Goal: Navigation & Orientation: Find specific page/section

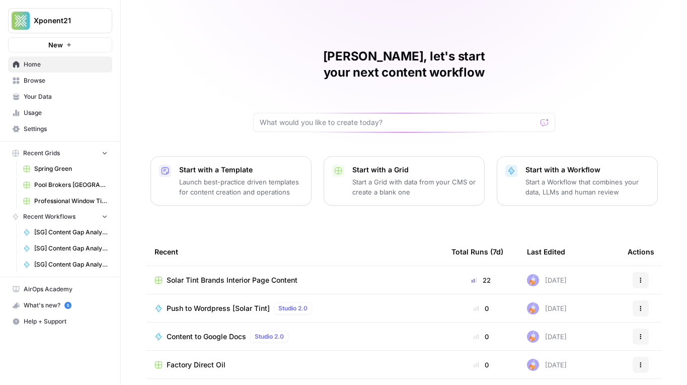
click at [70, 169] on span "Spring Green" at bounding box center [70, 168] width 73 height 9
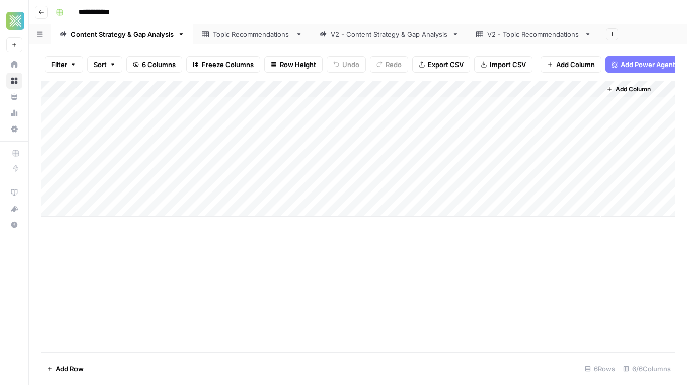
click at [404, 38] on div "V2 - Content Strategy & Gap Analysis" at bounding box center [389, 34] width 117 height 10
click at [516, 36] on div "V2 - Topic Recommendations" at bounding box center [533, 34] width 93 height 10
click at [252, 29] on div "Topic Recommendations" at bounding box center [252, 34] width 79 height 10
click at [515, 39] on div "V2 - Topic Recommendations" at bounding box center [533, 34] width 93 height 10
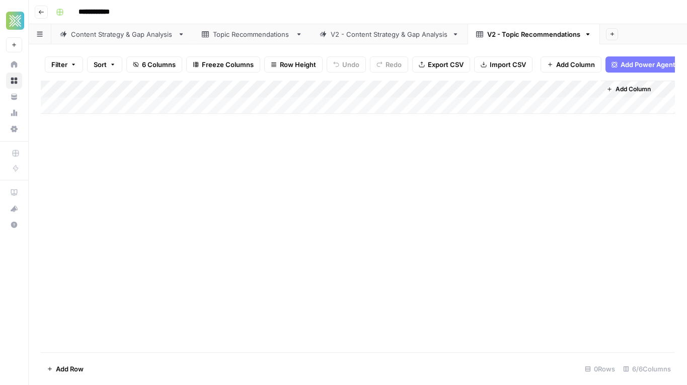
click at [247, 40] on link "Topic Recommendations" at bounding box center [252, 34] width 118 height 20
